Goal: Find specific page/section: Find specific page/section

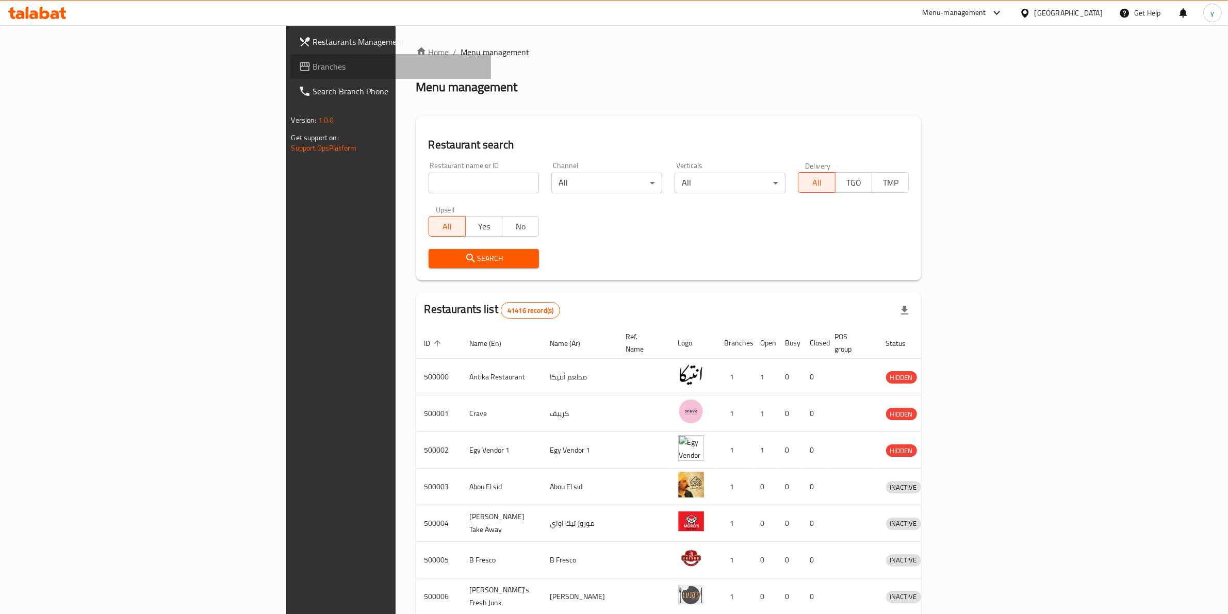
click at [313, 70] on span "Branches" at bounding box center [398, 66] width 170 height 12
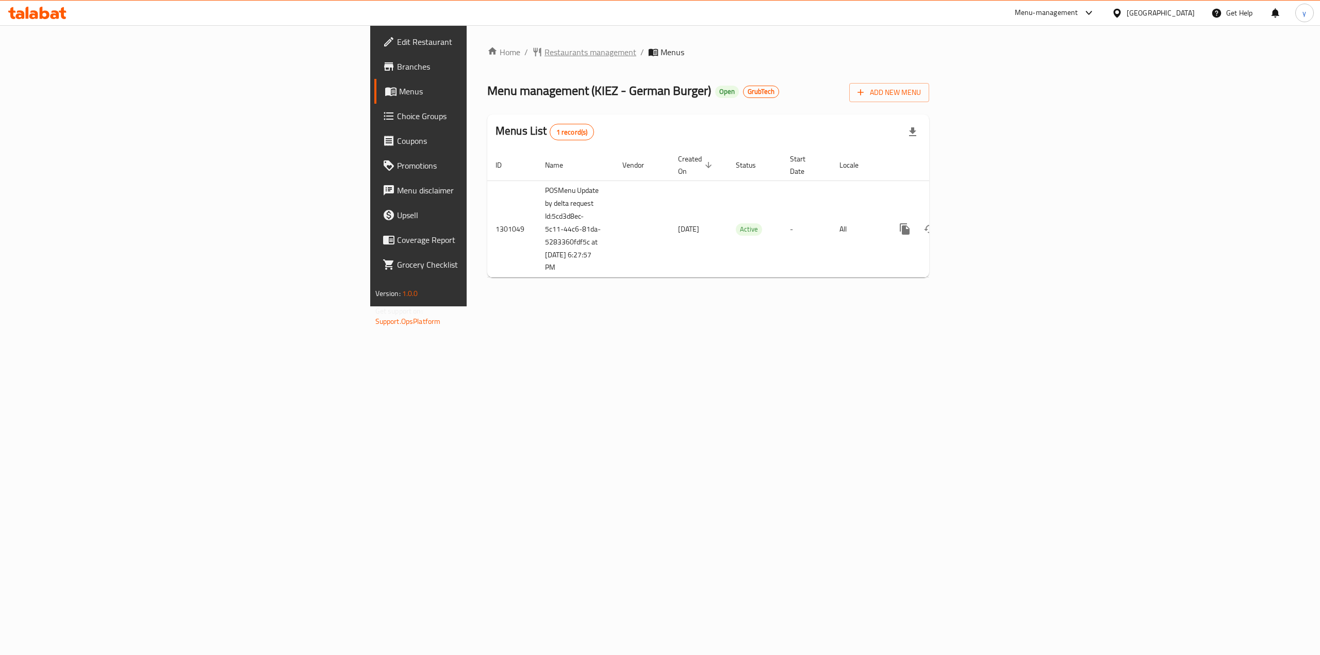
click at [545, 54] on span "Restaurants management" at bounding box center [591, 52] width 92 height 12
click at [397, 64] on span "Branches" at bounding box center [490, 66] width 186 height 12
click at [545, 53] on span "Restaurants management" at bounding box center [591, 52] width 92 height 12
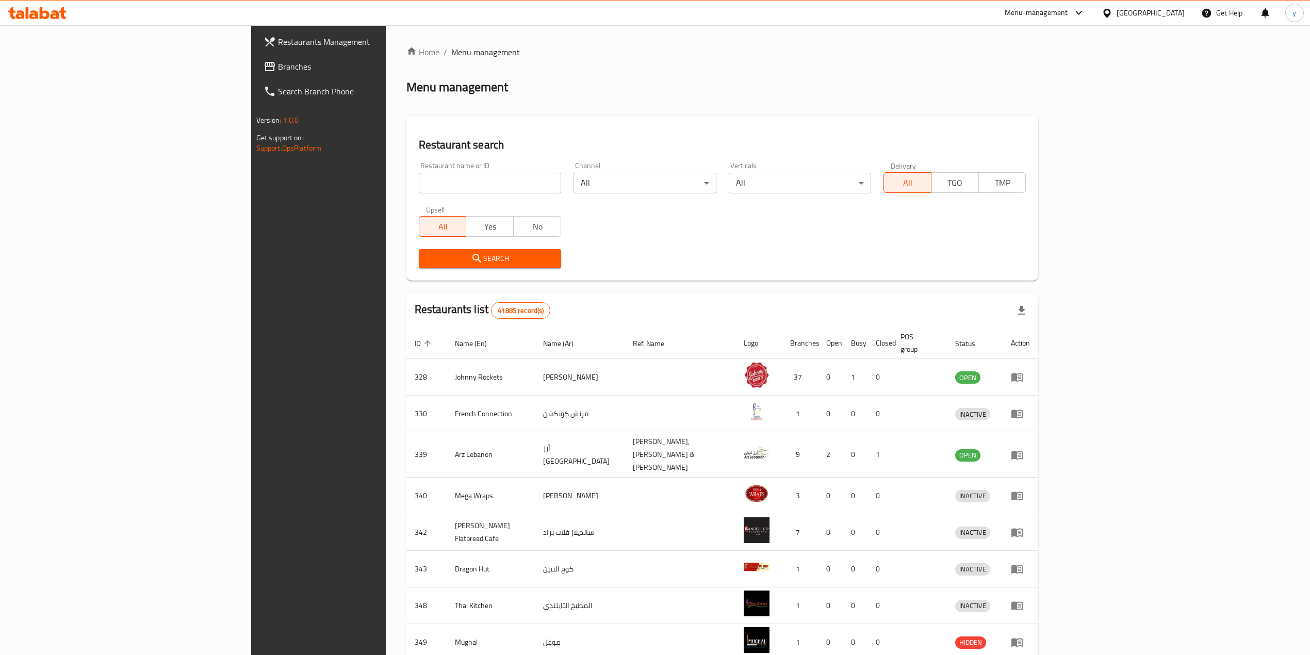
click at [278, 65] on span "Branches" at bounding box center [370, 66] width 184 height 12
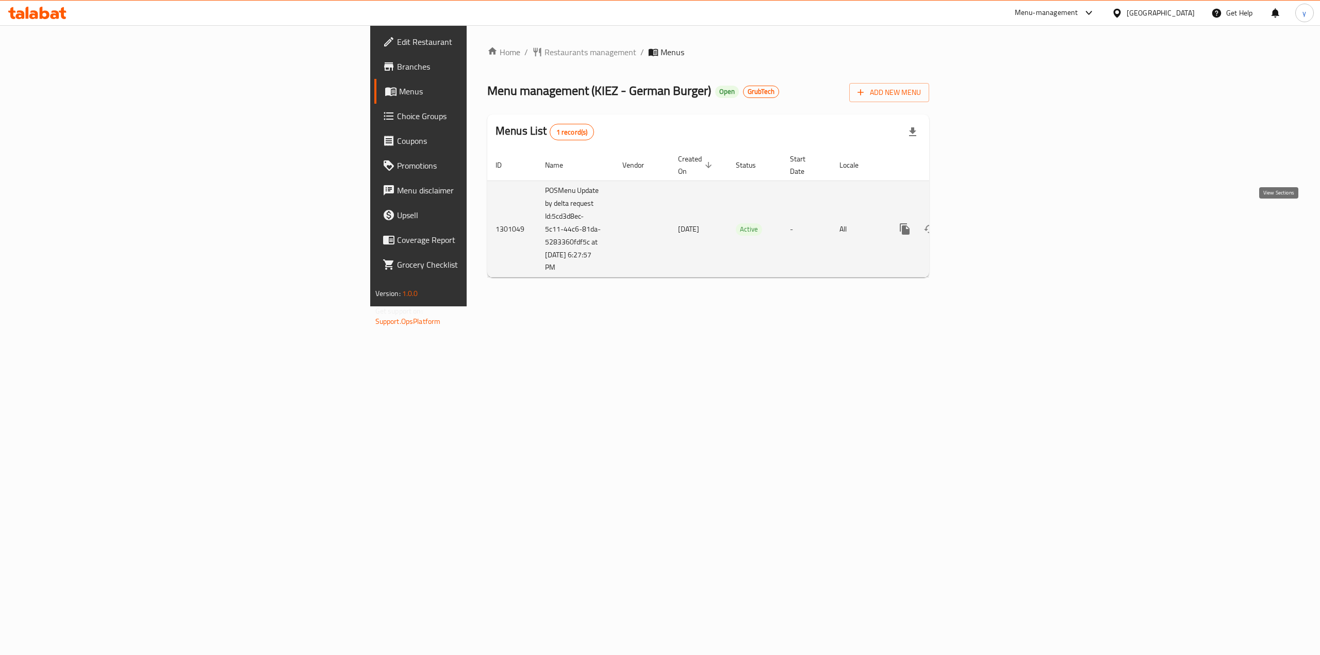
click at [984, 224] on icon "enhanced table" at bounding box center [979, 228] width 9 height 9
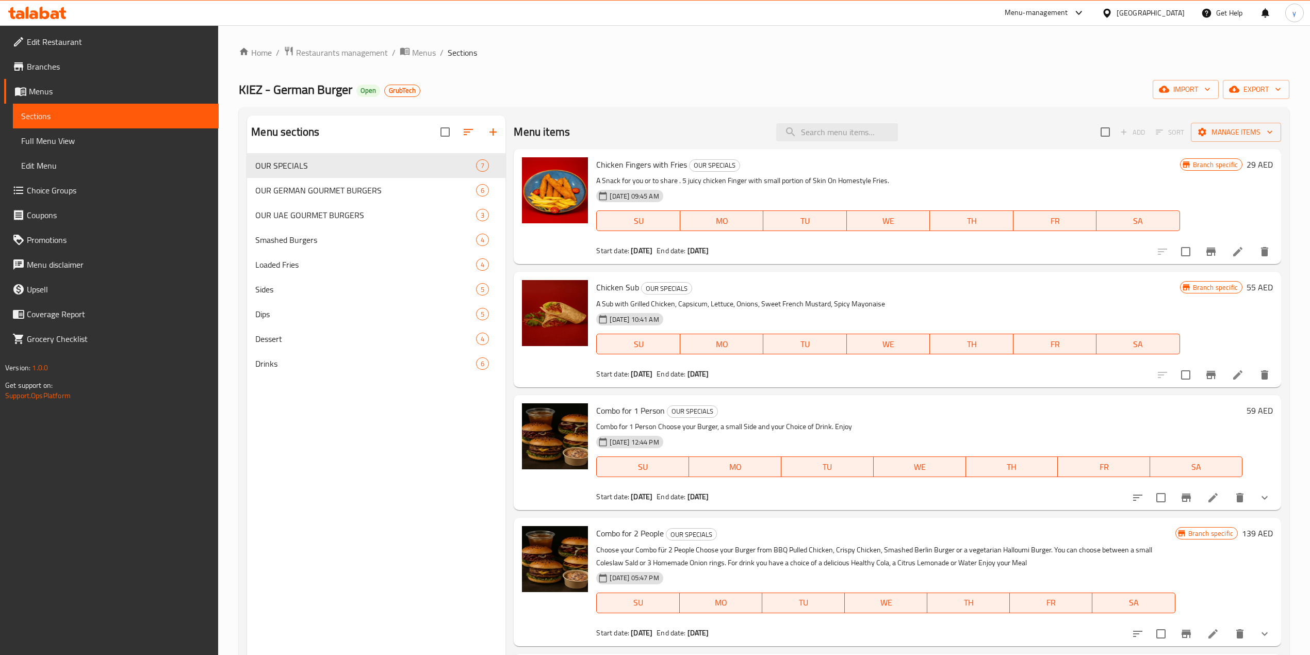
click at [50, 69] on span "Branches" at bounding box center [119, 66] width 184 height 12
